Goal: Transaction & Acquisition: Subscribe to service/newsletter

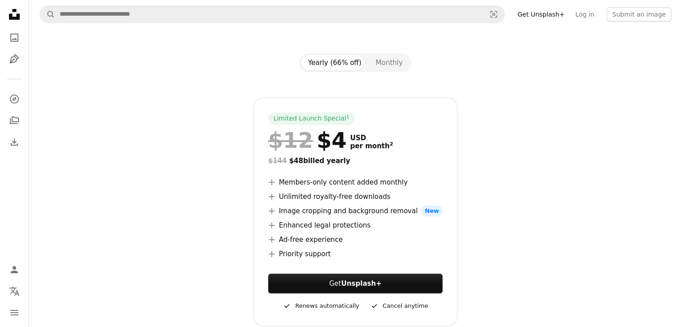
scroll to position [77, 0]
click at [273, 183] on icon at bounding box center [272, 181] width 6 height 6
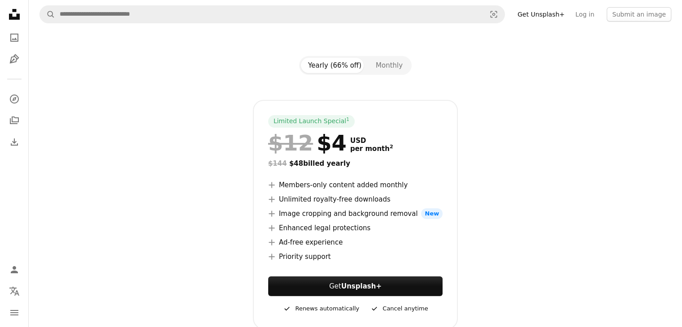
scroll to position [74, 0]
click at [274, 185] on icon "A plus sign" at bounding box center [271, 184] width 7 height 7
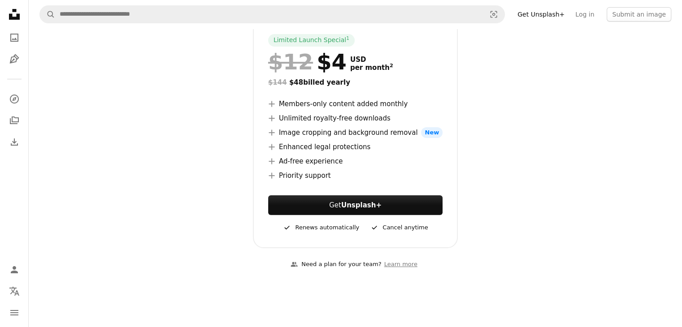
scroll to position [154, 0]
click at [369, 204] on strong "Unsplash+" at bounding box center [361, 205] width 40 height 8
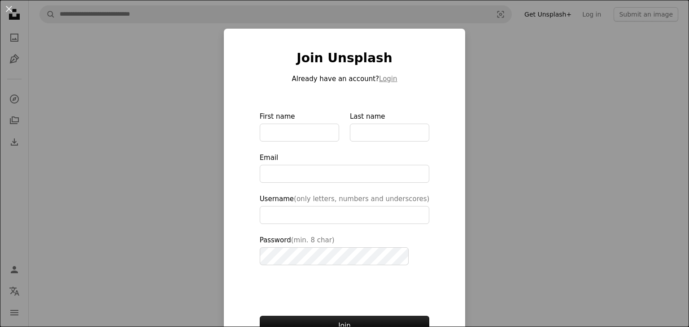
click at [492, 64] on div "An X shape Join Unsplash Already have an account? Login First name Last name Em…" at bounding box center [344, 163] width 689 height 327
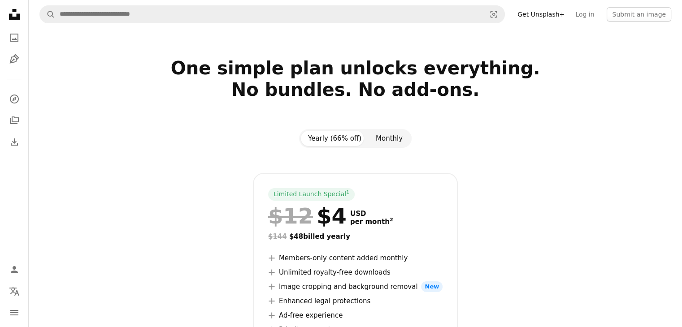
click at [390, 142] on button "Monthly" at bounding box center [388, 138] width 41 height 15
click at [344, 144] on button "Yearly (66% off)" at bounding box center [335, 138] width 68 height 15
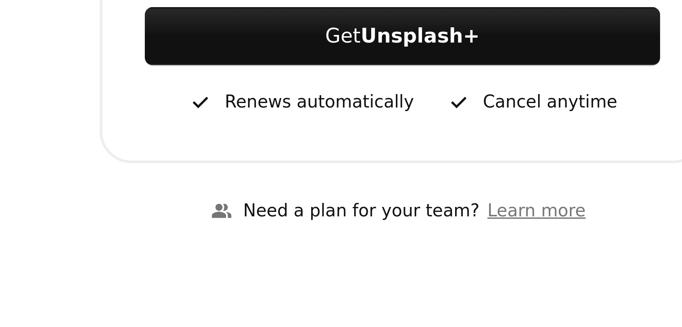
scroll to position [187, 0]
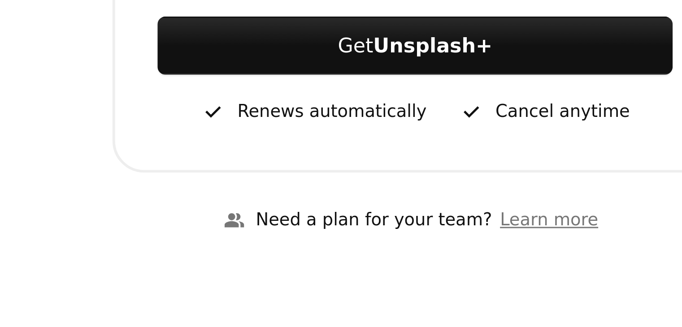
click at [376, 191] on icon "A checkmark" at bounding box center [374, 194] width 9 height 11
click at [397, 195] on div "A checkmark Cancel anytime" at bounding box center [399, 194] width 58 height 11
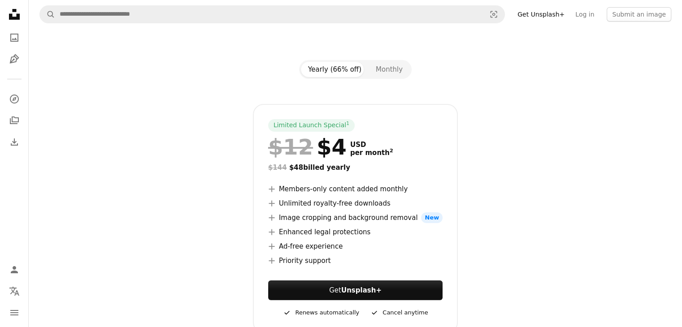
scroll to position [131, 0]
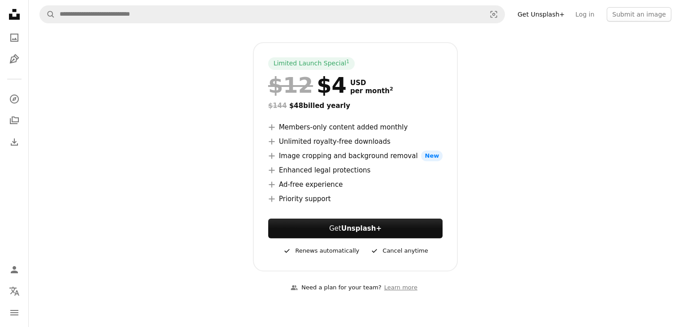
click at [271, 125] on icon "A plus sign" at bounding box center [271, 127] width 7 height 7
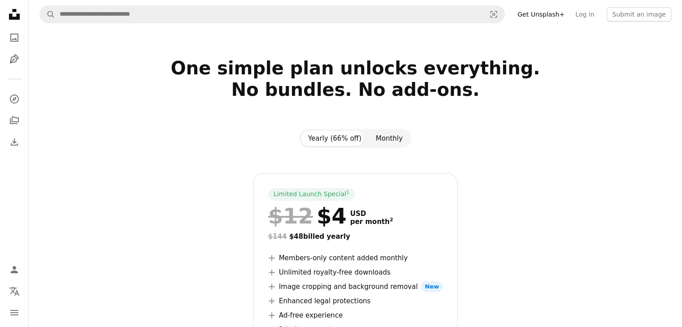
click at [388, 137] on button "Monthly" at bounding box center [388, 138] width 41 height 15
click at [337, 147] on div "Yearly (66% off) Monthly" at bounding box center [355, 138] width 113 height 19
click at [354, 139] on button "Yearly (66% off)" at bounding box center [335, 138] width 68 height 15
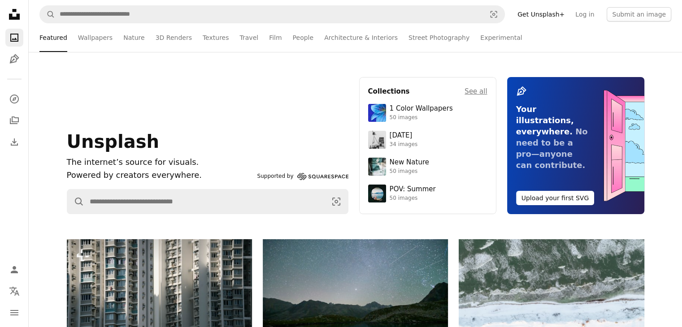
click at [653, 58] on div "Unsplash The internet’s source for visuals. Powered by creators everywhere. Sup…" at bounding box center [355, 145] width 653 height 187
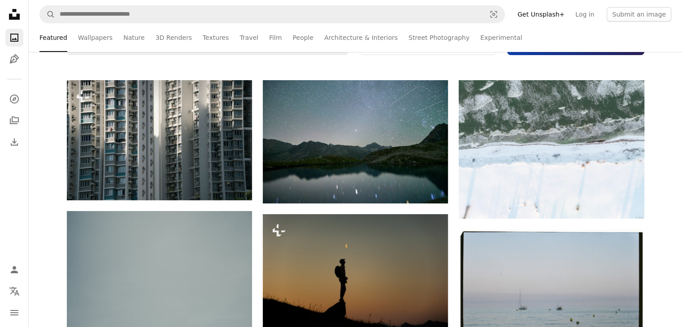
scroll to position [143, 0]
